Goal: Task Accomplishment & Management: Complete application form

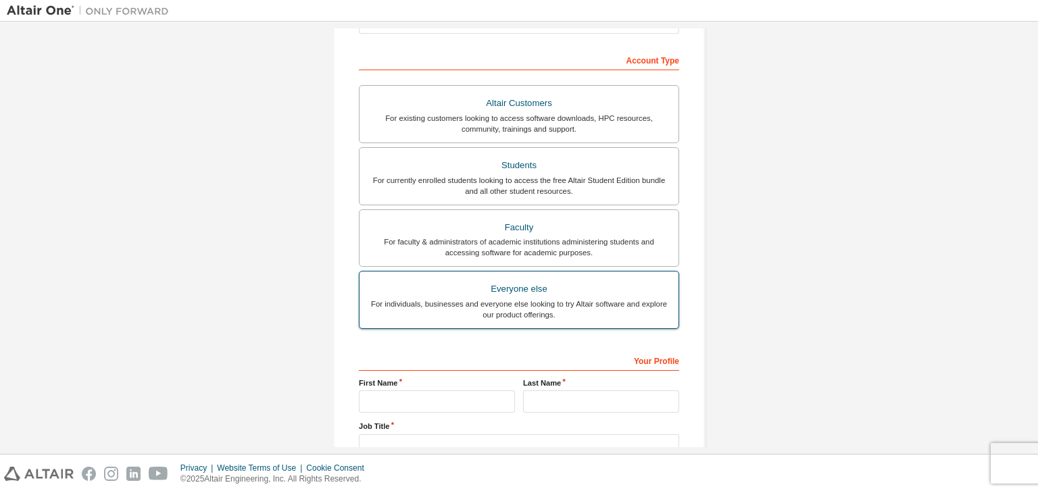
scroll to position [196, 0]
click at [515, 275] on label "Everyone else For individuals, businesses and everyone else looking to try Alta…" at bounding box center [519, 299] width 320 height 58
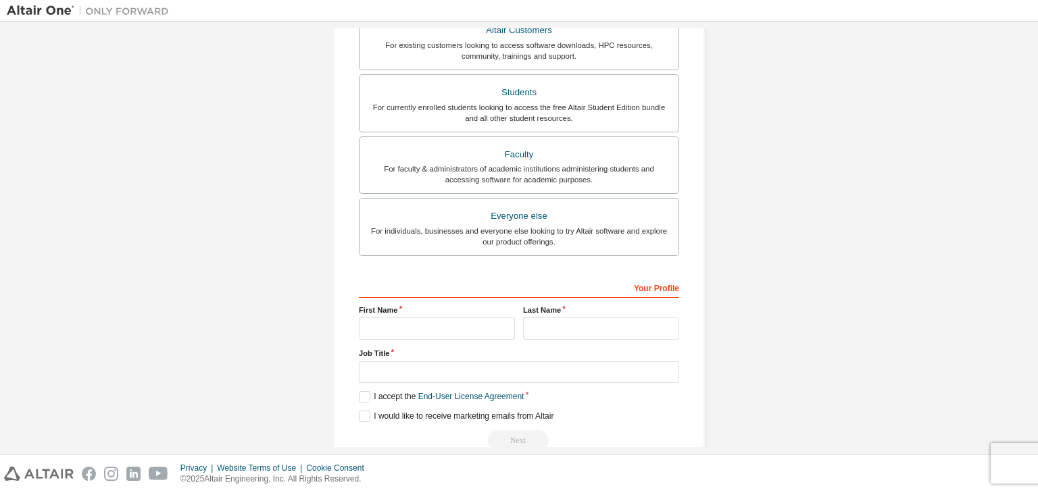
scroll to position [270, 0]
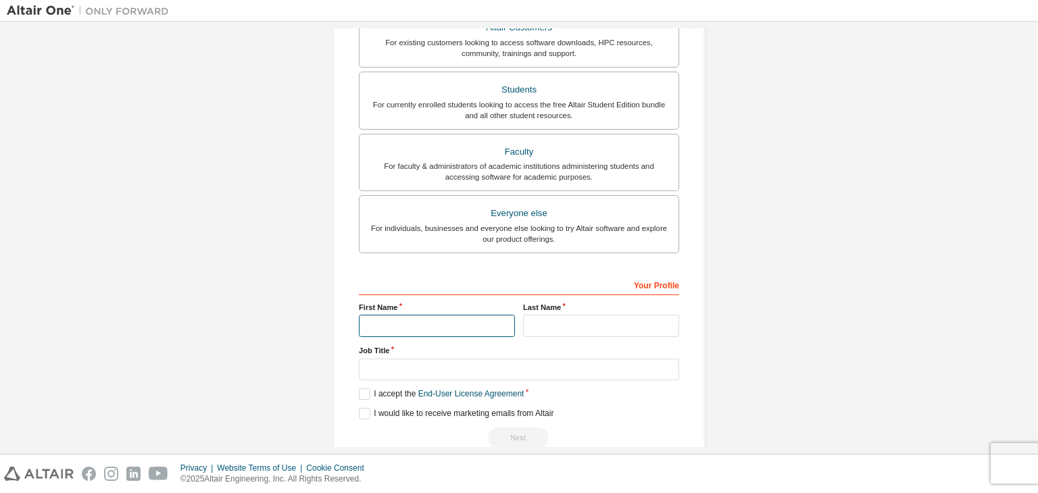
click at [448, 324] on input "text" at bounding box center [437, 326] width 156 height 22
type input "*****"
click at [539, 328] on input "text" at bounding box center [601, 326] width 156 height 22
type input "*"
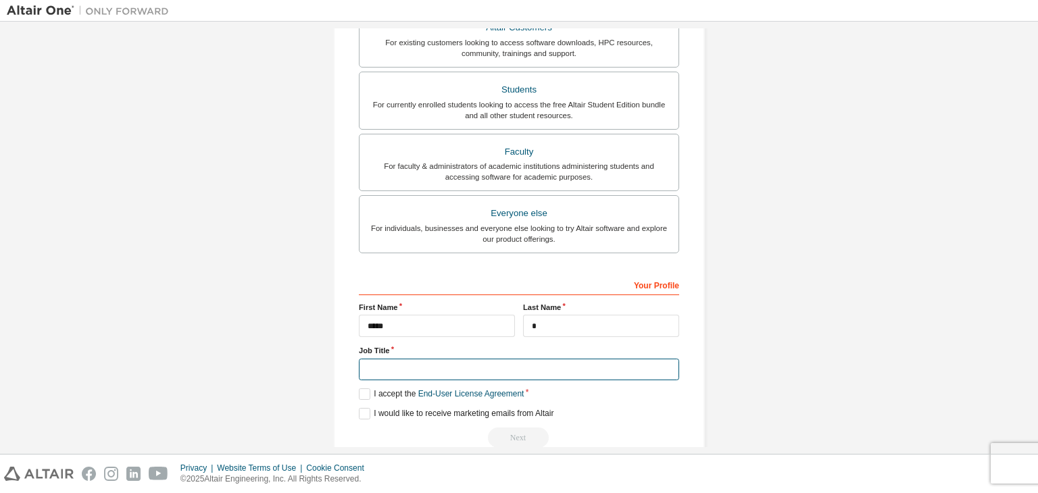
click at [597, 364] on input "text" at bounding box center [519, 370] width 320 height 22
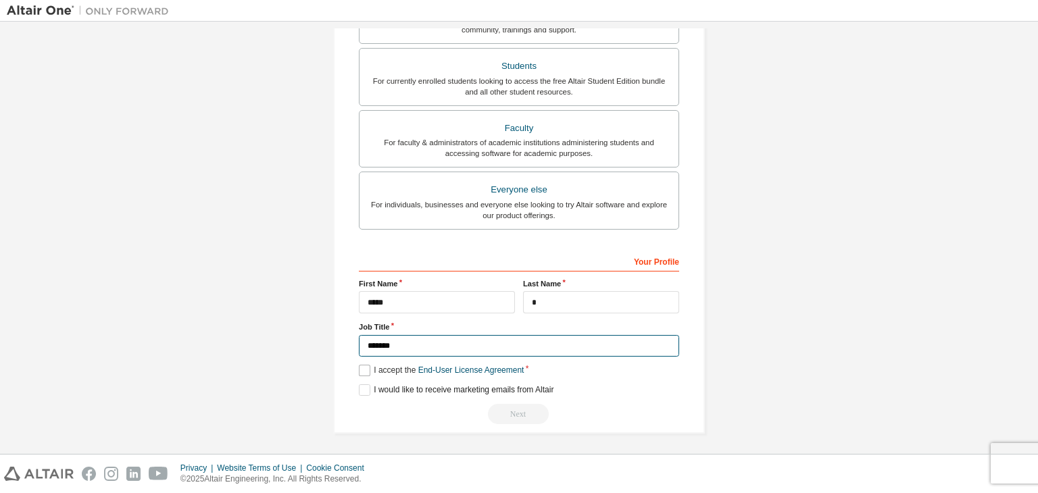
type input "*******"
click at [370, 368] on label "I accept the End-User License Agreement" at bounding box center [441, 370] width 165 height 11
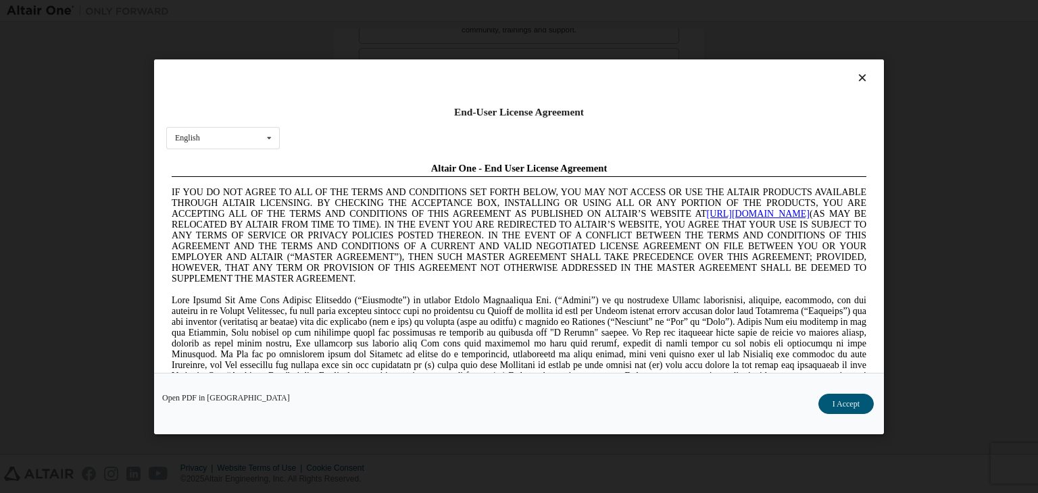
scroll to position [0, 0]
click at [857, 394] on button "I Accept" at bounding box center [845, 404] width 55 height 20
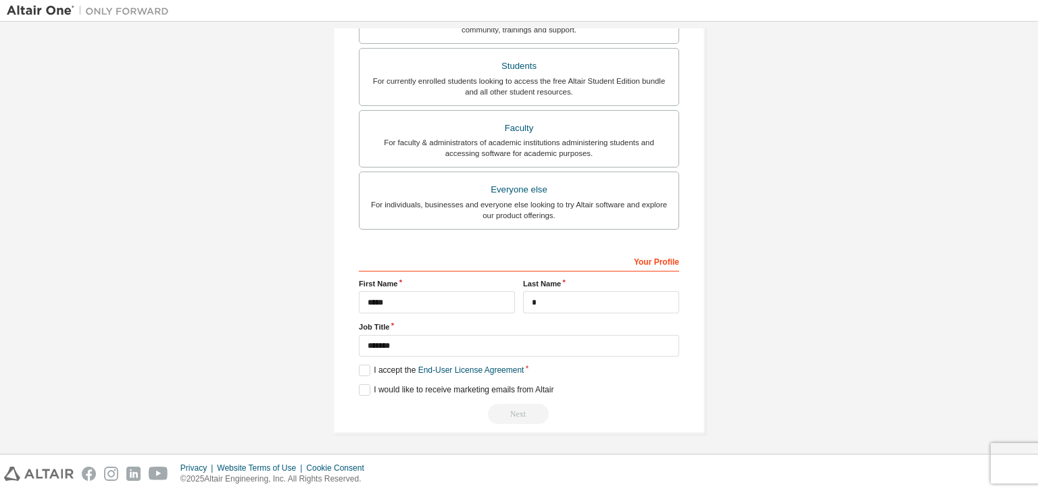
click at [528, 406] on div "Next" at bounding box center [519, 414] width 320 height 20
click at [363, 390] on label "I would like to receive marketing emails from Altair" at bounding box center [456, 389] width 195 height 11
click at [527, 414] on div "Next" at bounding box center [519, 414] width 320 height 20
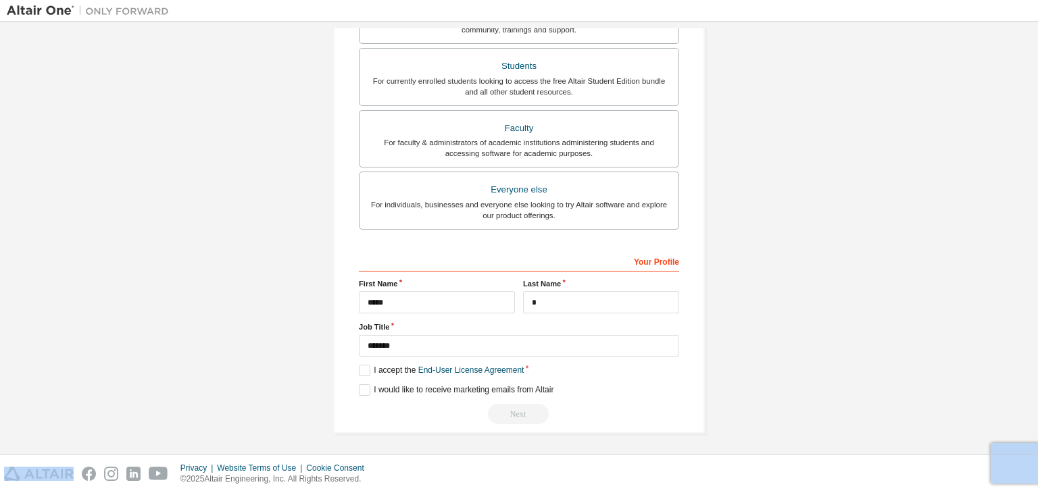
click at [527, 414] on div "Next" at bounding box center [519, 414] width 320 height 20
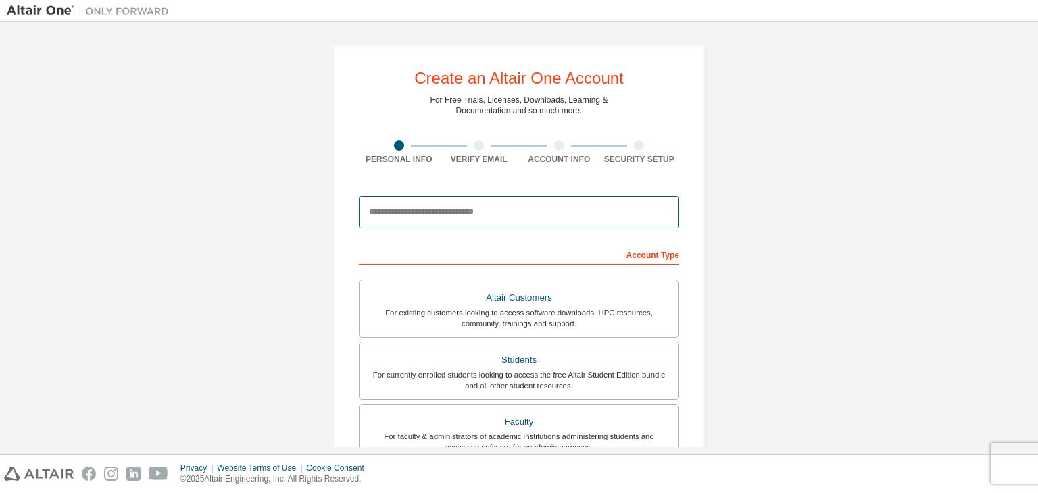
click at [492, 211] on input "email" at bounding box center [519, 212] width 320 height 32
type input "**********"
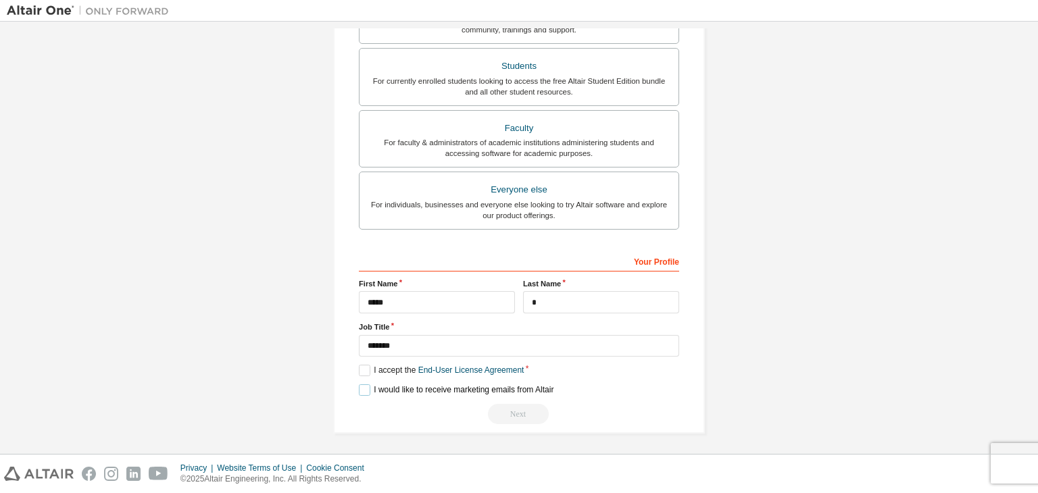
click at [380, 390] on label "I would like to receive marketing emails from Altair" at bounding box center [456, 389] width 195 height 11
click at [502, 411] on button "Next" at bounding box center [518, 414] width 61 height 20
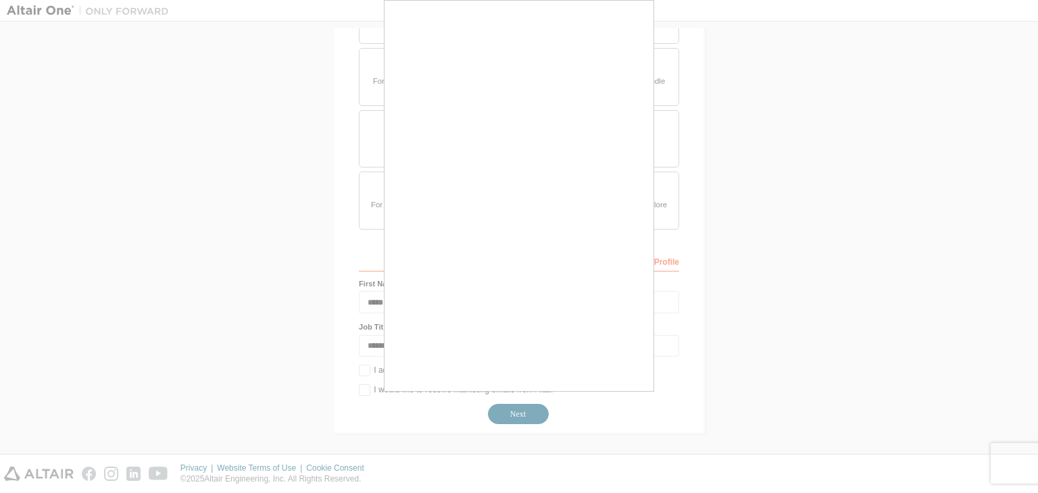
click at [502, 411] on body "**********" at bounding box center [519, 246] width 1038 height 493
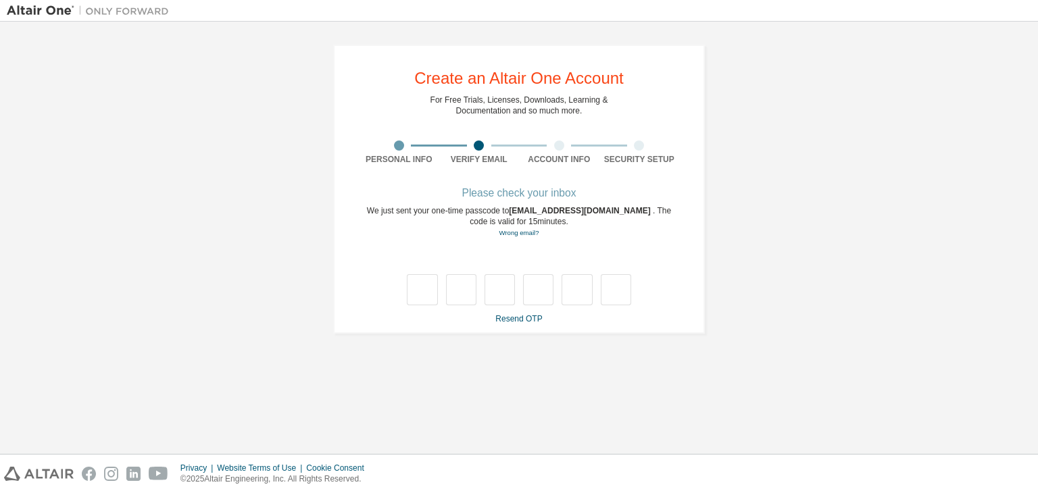
scroll to position [0, 0]
type input "*"
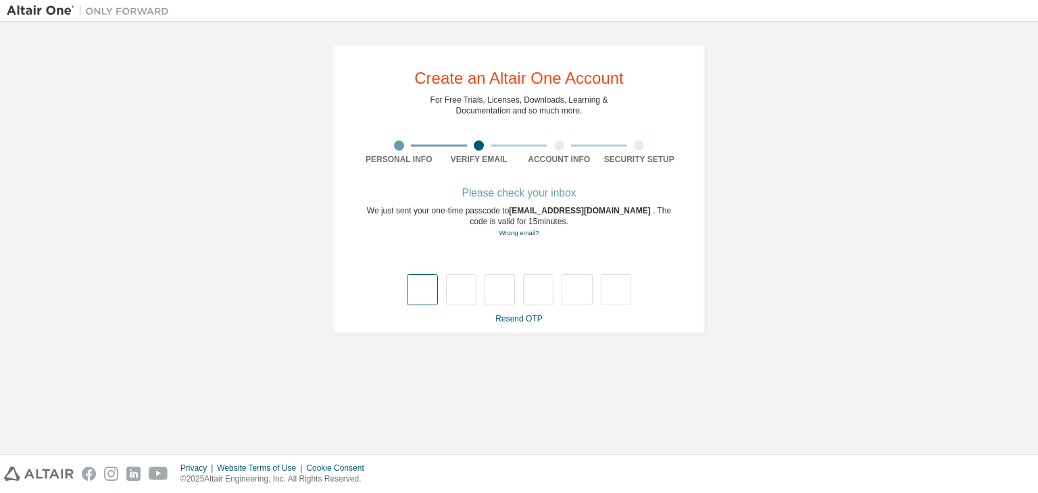
type input "*"
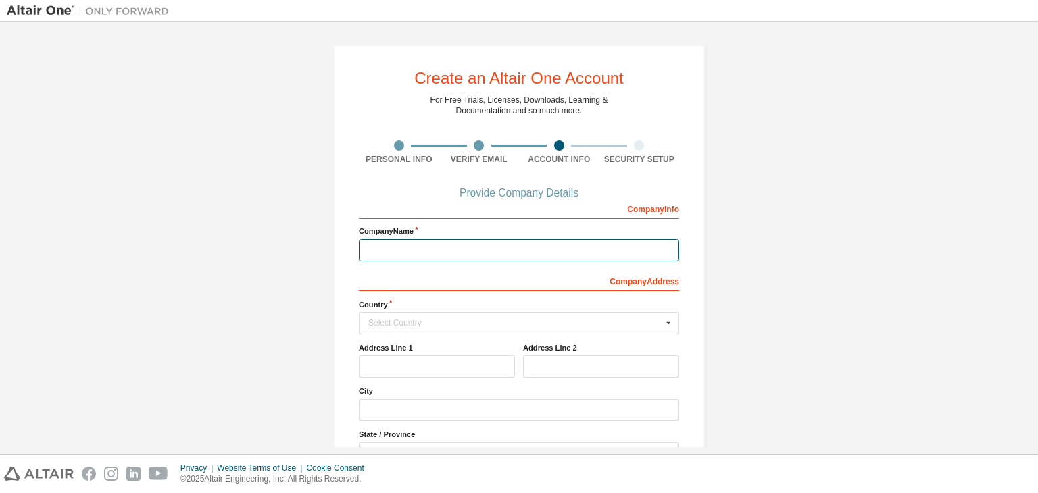
click at [462, 254] on input "text" at bounding box center [519, 250] width 320 height 22
type input "**********"
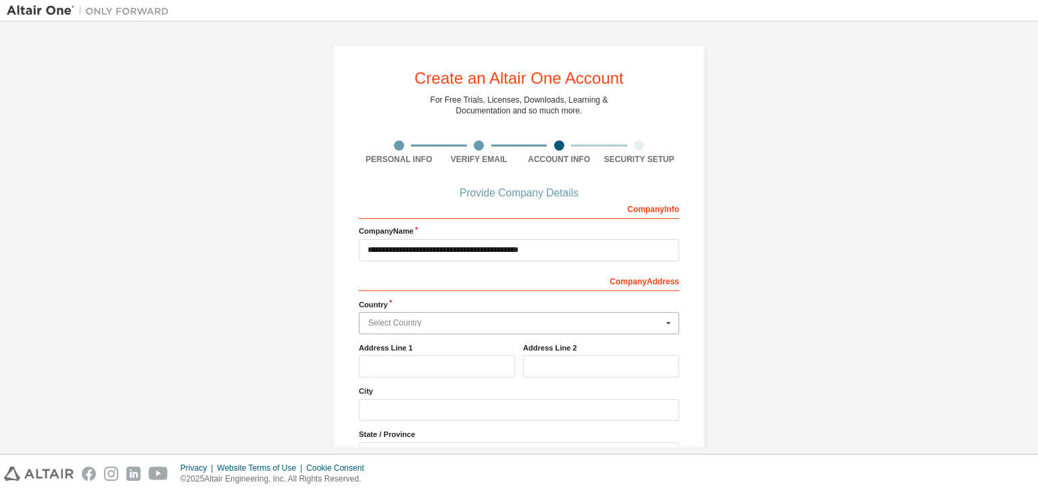
click at [464, 317] on input "text" at bounding box center [519, 323] width 319 height 21
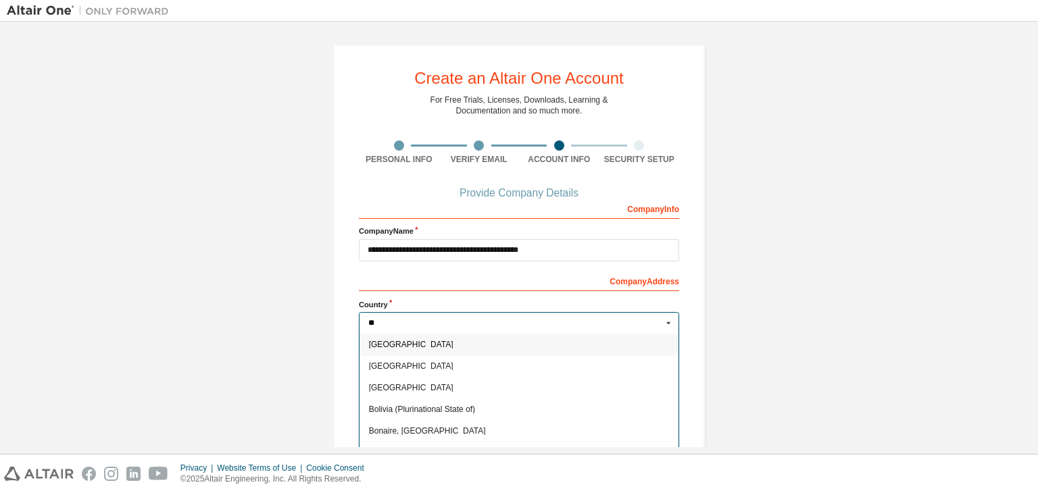
type input "***"
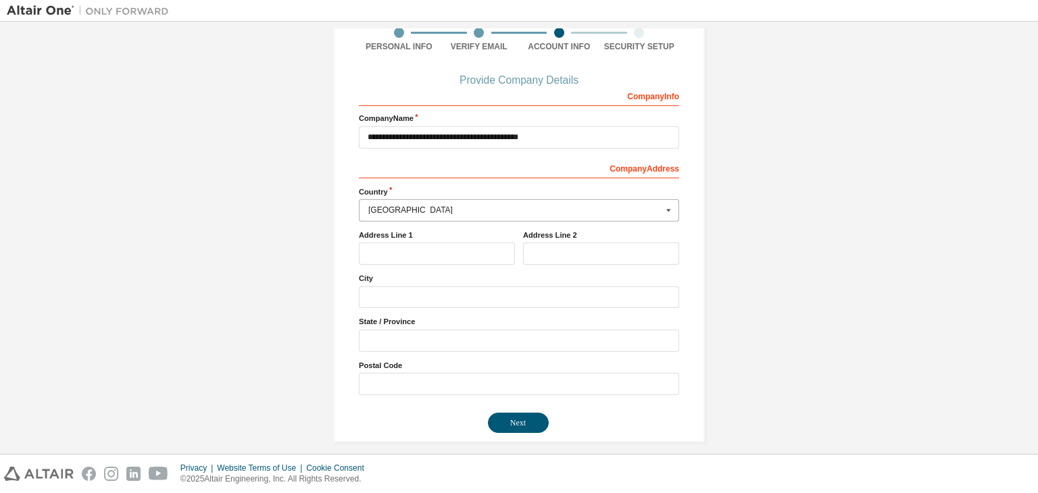
scroll to position [114, 0]
click at [514, 415] on button "Next" at bounding box center [518, 422] width 61 height 20
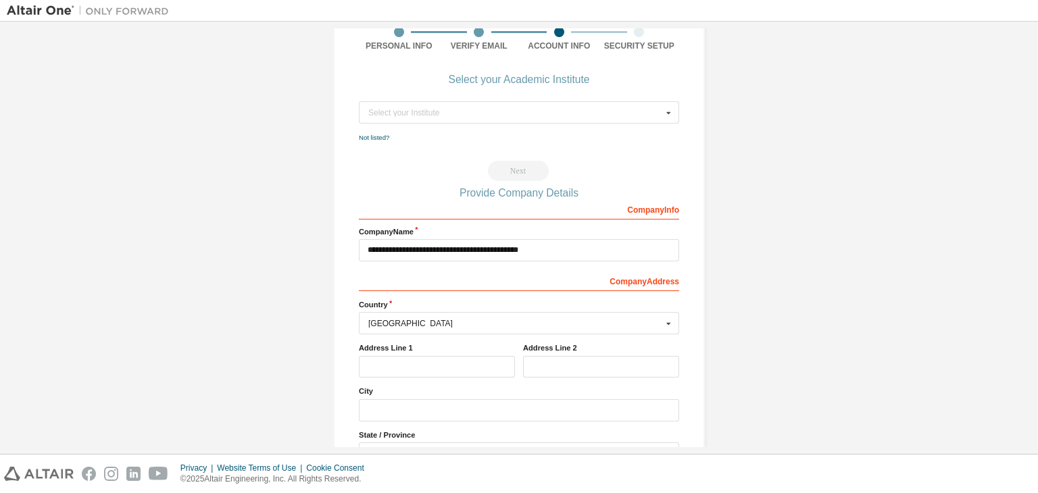
scroll to position [0, 0]
